Goal: Information Seeking & Learning: Understand process/instructions

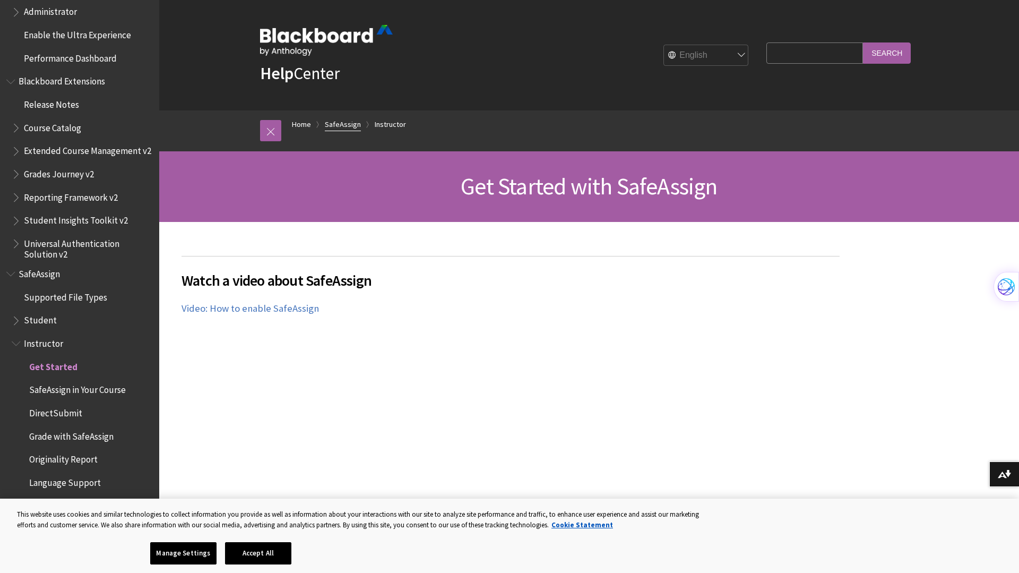
click at [354, 127] on link "SafeAssign" at bounding box center [343, 124] width 36 height 13
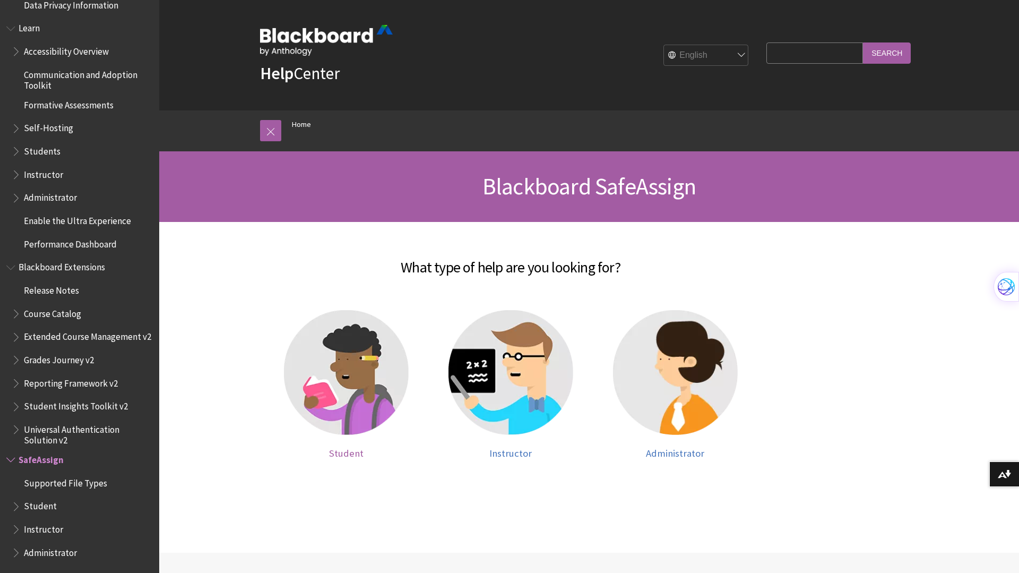
click at [360, 360] on img at bounding box center [346, 372] width 125 height 125
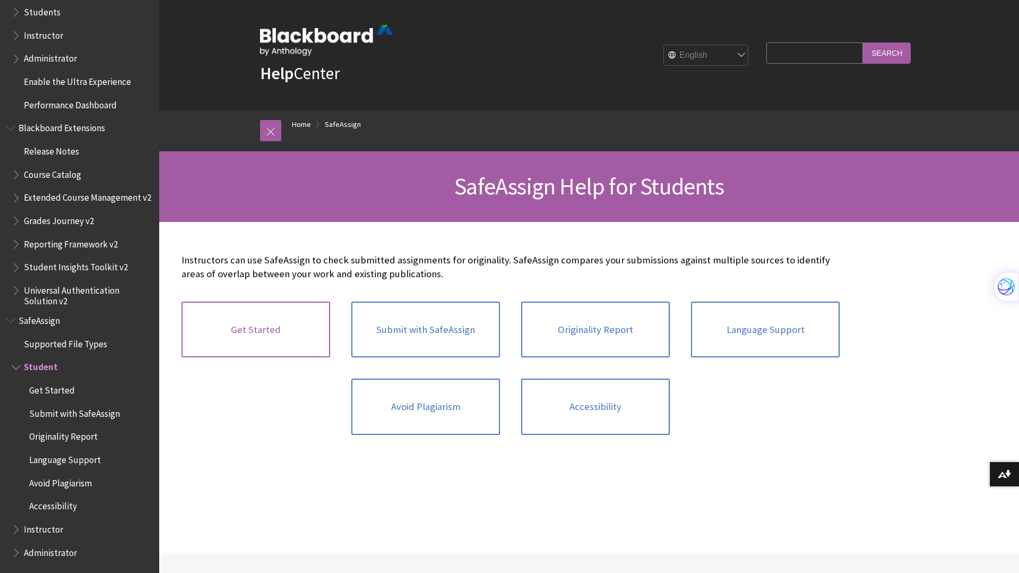
click at [315, 342] on link "Get Started" at bounding box center [256, 330] width 149 height 56
click at [389, 329] on link "Submit with SafeAssign" at bounding box center [425, 330] width 149 height 56
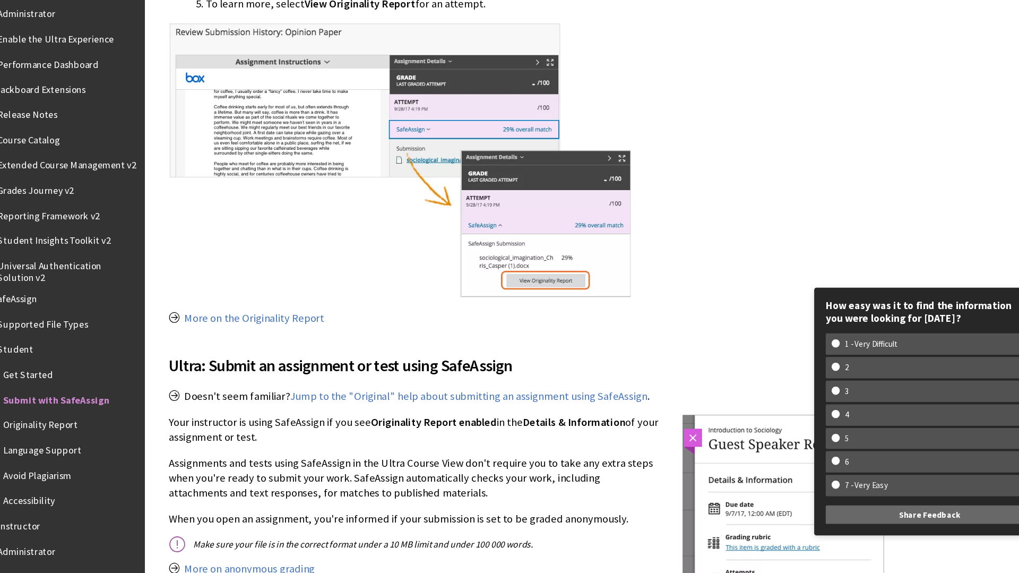
scroll to position [825, 0]
